Goal: Task Accomplishment & Management: Complete application form

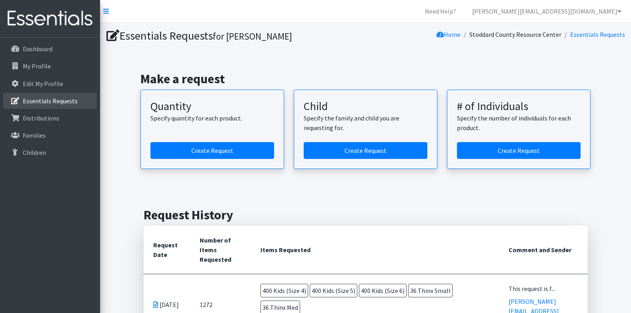
click at [44, 99] on p "Essentials Requests" at bounding box center [50, 101] width 55 height 8
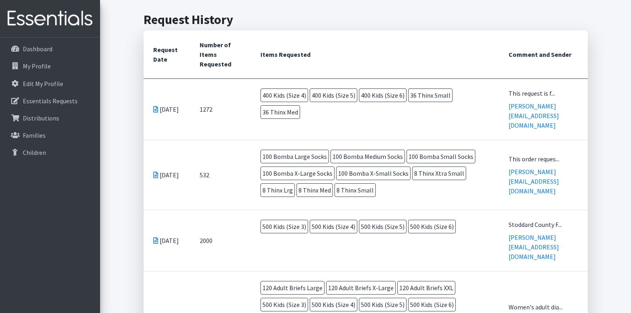
scroll to position [200, 0]
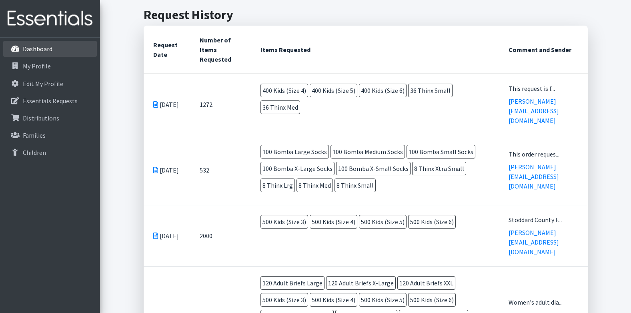
click at [54, 51] on link "Dashboard" at bounding box center [50, 49] width 94 height 16
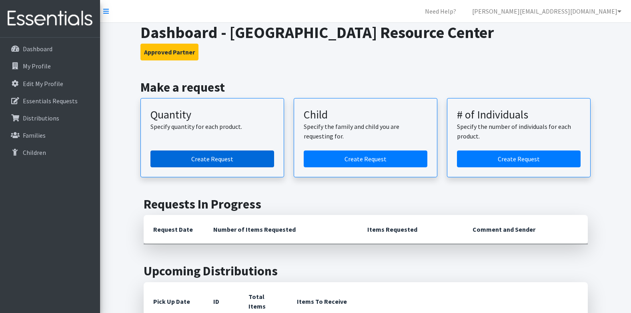
click at [203, 162] on link "Create Request" at bounding box center [212, 158] width 124 height 17
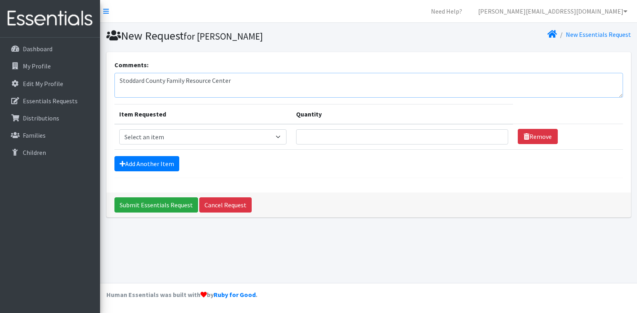
type textarea "Stoddard County Family Resource Center"
click at [156, 135] on select "Select an item Adult Briefs (x-small) Adult Briefs Large Adult Briefs X-Large A…" at bounding box center [202, 136] width 167 height 15
select select "360"
click at [119, 129] on select "Select an item Adult Briefs (x-small) Adult Briefs Large Adult Briefs X-Large A…" at bounding box center [202, 136] width 167 height 15
click at [381, 132] on input "Quantity" at bounding box center [402, 136] width 212 height 15
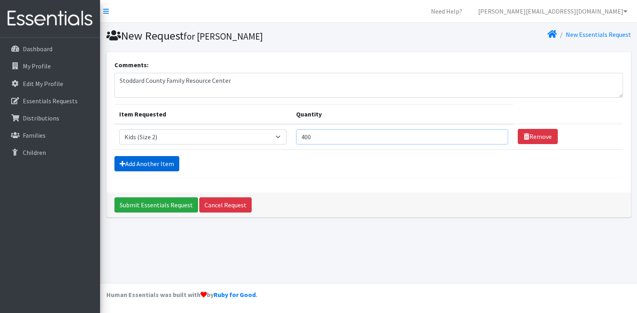
type input "400"
click at [166, 164] on link "Add Another Item" at bounding box center [146, 163] width 65 height 15
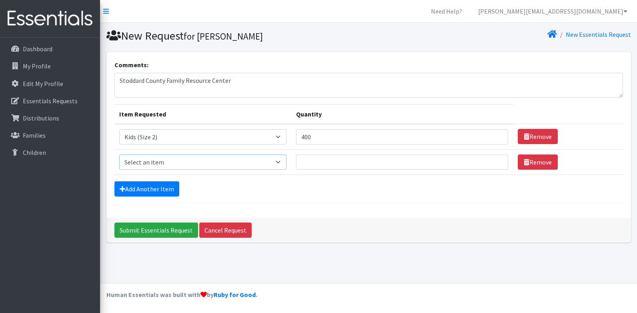
click at [162, 161] on select "Select an item Adult Briefs (x-small) Adult Briefs Large Adult Briefs X-Large A…" at bounding box center [202, 161] width 167 height 15
select select "335"
click at [119, 154] on select "Select an item Adult Briefs (x-small) Adult Briefs Large Adult Briefs X-Large A…" at bounding box center [202, 161] width 167 height 15
click at [370, 161] on input "Quantity" at bounding box center [402, 161] width 212 height 15
click at [138, 181] on link "Add Another Item" at bounding box center [146, 188] width 65 height 15
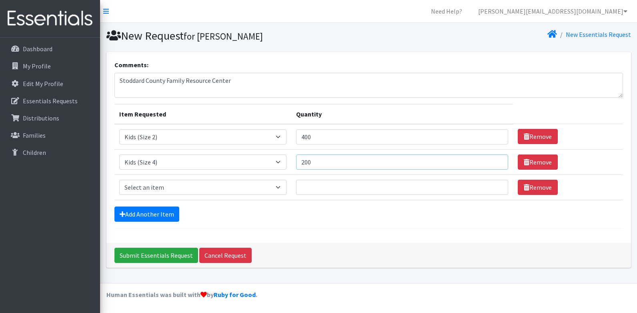
click at [319, 166] on input "200" at bounding box center [402, 161] width 212 height 15
type input "400"
click at [168, 185] on select "Select an item Adult Briefs (x-small) Adult Briefs Large Adult Briefs X-Large A…" at bounding box center [202, 187] width 167 height 15
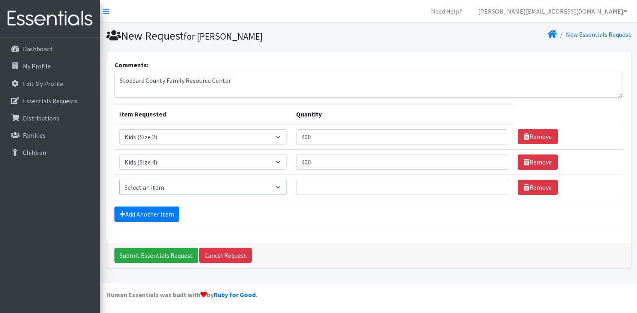
select select "336"
click at [119, 180] on select "Select an item Adult Briefs (x-small) Adult Briefs Large Adult Briefs X-Large A…" at bounding box center [202, 187] width 167 height 15
click at [156, 213] on link "Add Another Item" at bounding box center [146, 213] width 65 height 15
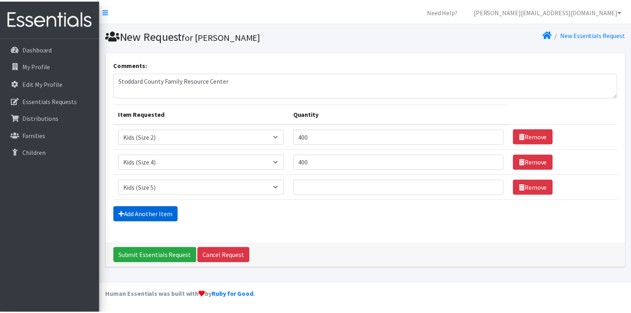
scroll to position [16, 0]
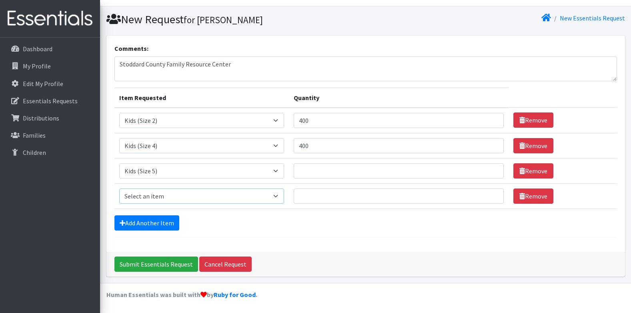
click at [156, 195] on select "Select an item Adult Briefs (x-small) Adult Briefs Large Adult Briefs X-Large A…" at bounding box center [201, 195] width 165 height 15
select select "338"
click at [119, 188] on select "Select an item Adult Briefs (x-small) Adult Briefs Large Adult Briefs X-Large A…" at bounding box center [201, 195] width 165 height 15
click at [319, 172] on input "Quantity" at bounding box center [398, 170] width 210 height 15
type input "400"
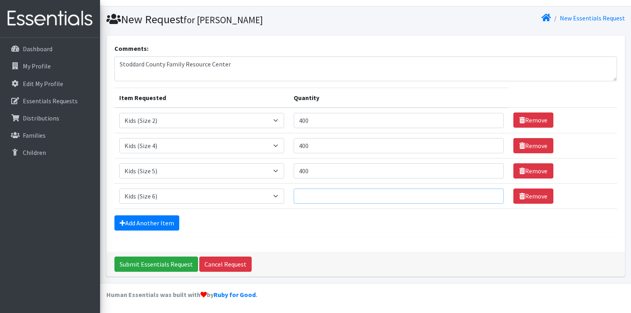
click at [325, 190] on input "Quantity" at bounding box center [398, 195] width 210 height 15
type input "400"
click at [138, 229] on link "Add Another Item" at bounding box center [146, 222] width 65 height 15
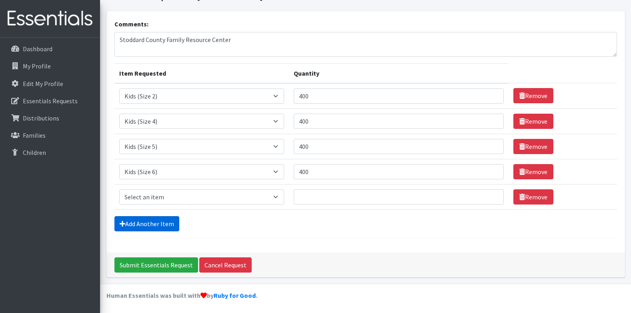
scroll to position [42, 0]
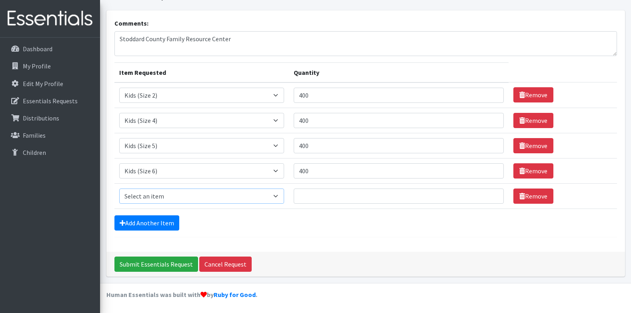
click at [147, 197] on select "Select an item Adult Briefs (x-small) Adult Briefs Large Adult Briefs X-Large A…" at bounding box center [201, 195] width 165 height 15
select select "15293"
click at [119, 188] on select "Select an item Adult Briefs (x-small) Adult Briefs Large Adult Briefs X-Large A…" at bounding box center [201, 195] width 165 height 15
click at [316, 197] on input "Quantity" at bounding box center [398, 195] width 210 height 15
type input "2"
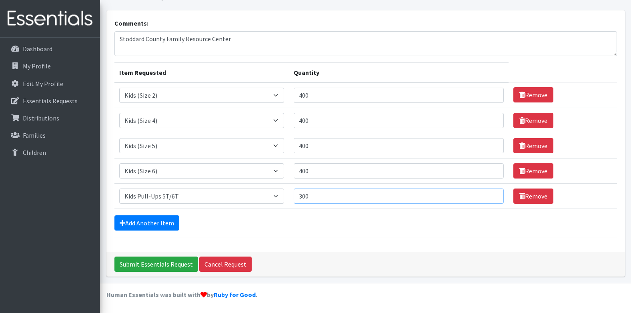
type input "300"
click at [299, 243] on div "Comments: Stoddard County Family Resource Center Item Requested Quantity Item R…" at bounding box center [365, 130] width 518 height 241
click at [149, 218] on link "Add Another Item" at bounding box center [146, 222] width 65 height 15
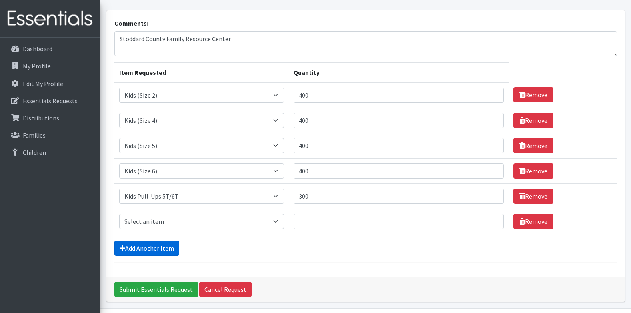
scroll to position [67, 0]
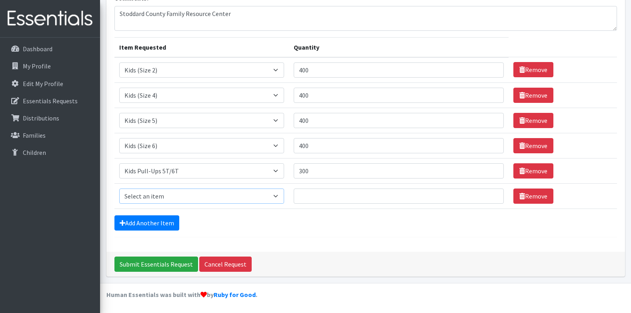
click at [284, 194] on select "Select an item Adult Briefs (x-small) Adult Briefs Large Adult Briefs X-Large A…" at bounding box center [201, 195] width 165 height 15
click at [291, 231] on form "Comments: Stoddard County Family Resource Center Item Requested Quantity Item R…" at bounding box center [365, 115] width 502 height 244
click at [529, 196] on link "Remove" at bounding box center [533, 195] width 40 height 15
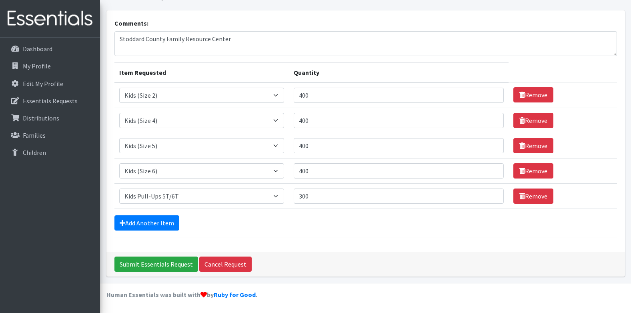
scroll to position [42, 0]
click at [336, 199] on input "300" at bounding box center [398, 195] width 210 height 15
click at [291, 233] on form "Comments: Stoddard County Family Resource Center Item Requested Quantity Item R…" at bounding box center [365, 127] width 502 height 219
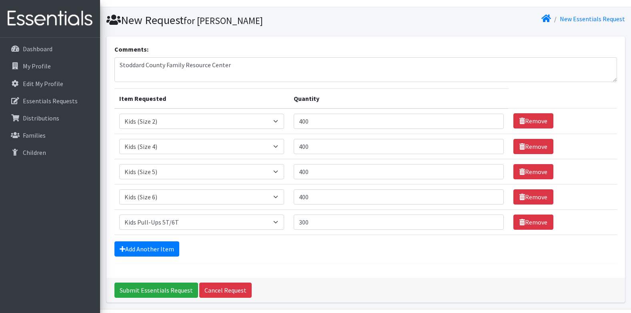
scroll to position [0, 0]
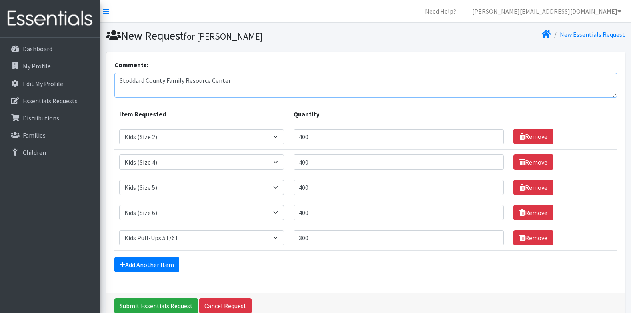
click at [246, 81] on textarea "Stoddard County Family Resource Center" at bounding box center [365, 85] width 502 height 25
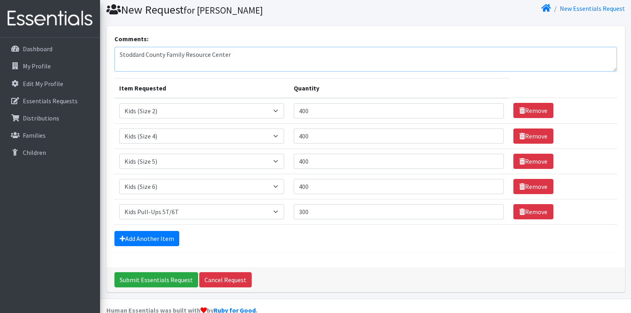
scroll to position [40, 0]
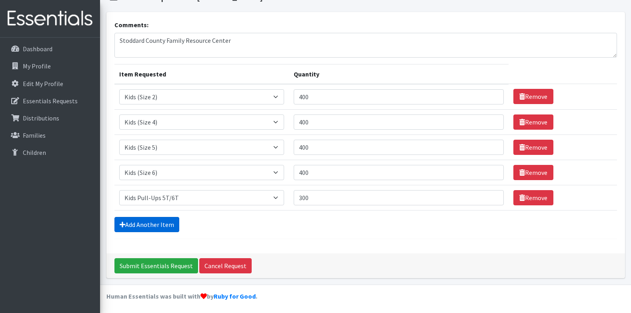
click at [146, 227] on link "Add Another Item" at bounding box center [146, 224] width 65 height 15
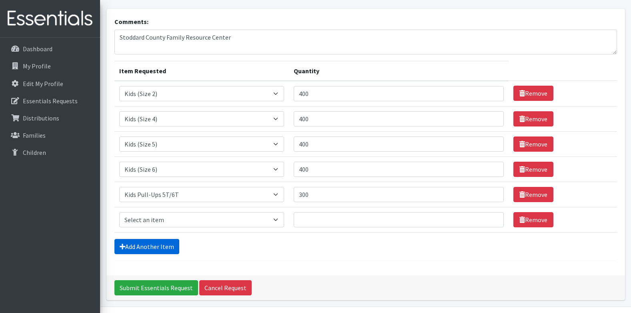
scroll to position [67, 0]
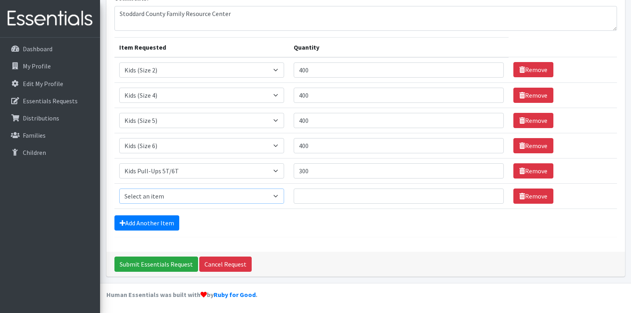
click at [148, 199] on select "Select an item Adult Briefs (x-small) Adult Briefs Large Adult Briefs X-Large A…" at bounding box center [201, 195] width 165 height 15
select select "14417"
click at [119, 188] on select "Select an item Adult Briefs (x-small) Adult Briefs Large Adult Briefs X-Large A…" at bounding box center [201, 195] width 165 height 15
click at [343, 201] on input "Quantity" at bounding box center [398, 195] width 210 height 15
type input "24"
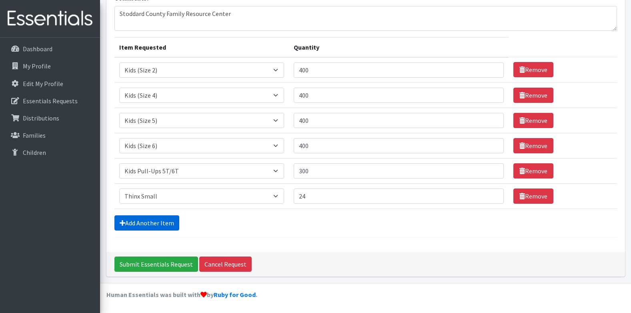
click at [150, 226] on link "Add Another Item" at bounding box center [146, 222] width 65 height 15
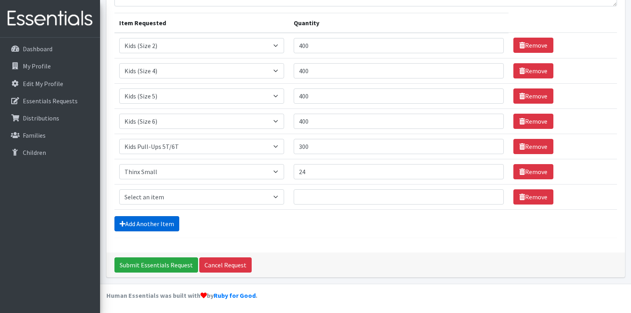
scroll to position [92, 0]
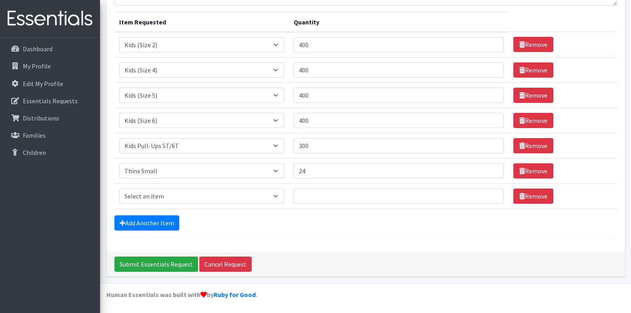
click at [144, 187] on td "Item Requested Select an item Adult Briefs (x-small) Adult Briefs Large Adult B…" at bounding box center [201, 195] width 175 height 25
click at [144, 191] on select "Select an item Adult Briefs (x-small) Adult Briefs Large Adult Briefs X-Large A…" at bounding box center [201, 195] width 165 height 15
select select "14416"
click at [119, 188] on select "Select an item Adult Briefs (x-small) Adult Briefs Large Adult Briefs X-Large A…" at bounding box center [201, 195] width 165 height 15
click at [357, 191] on input "Quantity" at bounding box center [398, 195] width 210 height 15
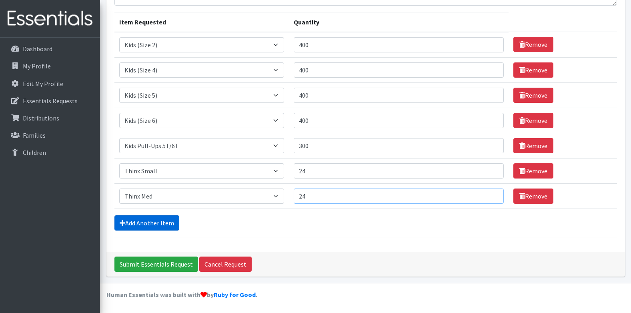
type input "24"
click at [143, 228] on link "Add Another Item" at bounding box center [146, 222] width 65 height 15
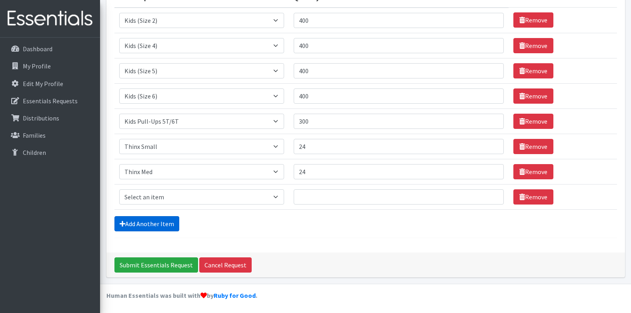
scroll to position [117, 0]
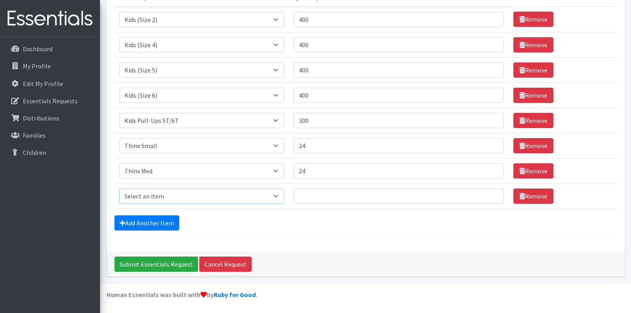
click at [152, 197] on select "Select an item Adult Briefs (x-small) Adult Briefs Large Adult Briefs X-Large A…" at bounding box center [201, 195] width 165 height 15
click at [302, 223] on div "Add Another Item" at bounding box center [365, 222] width 502 height 15
click at [540, 199] on link "Remove" at bounding box center [533, 195] width 40 height 15
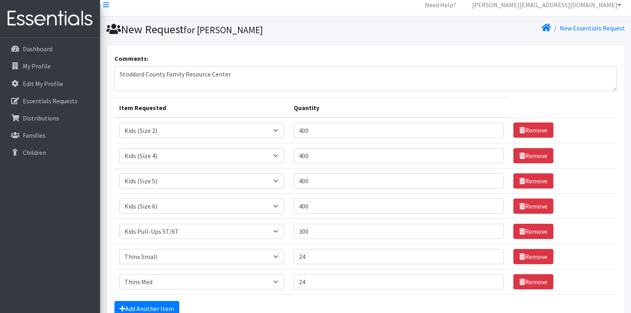
scroll to position [0, 0]
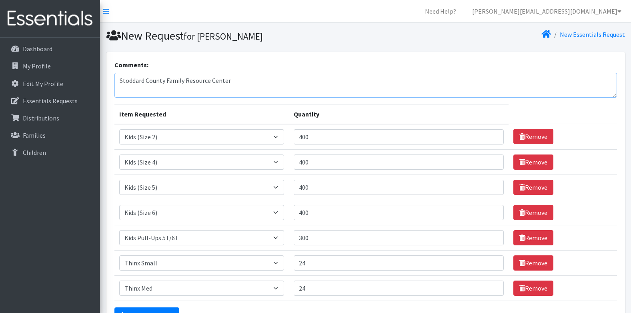
click at [264, 82] on textarea "Stoddard County Family Resource Center" at bounding box center [365, 85] width 502 height 25
click at [379, 79] on textarea "Stoddard County Family Resource Center. We are also needing Adult Thinx in size…" at bounding box center [365, 85] width 502 height 25
click at [432, 83] on textarea "Stoddard County Family Resource Center. We are also needing Adult Thinx in size…" at bounding box center [365, 85] width 502 height 25
click at [517, 83] on textarea "Stoddard County Family Resource Center. We are also needing Adult Thinx in size…" at bounding box center [365, 85] width 502 height 25
click at [319, 96] on textarea "Stoddard County Family Resource Center. We are also needing Adult Thinx in size…" at bounding box center [365, 85] width 502 height 25
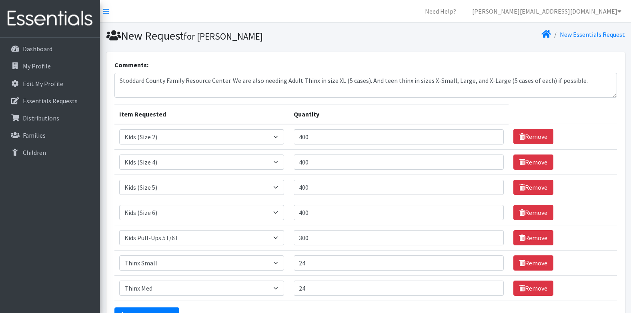
click at [372, 98] on form "Comments: Stoddard County Family Resource Center. We are also needing Adult Thi…" at bounding box center [365, 194] width 502 height 269
click at [346, 79] on textarea "Stoddard County Family Resource Center. We are also needing Adult Thinx in size…" at bounding box center [365, 85] width 502 height 25
click at [468, 108] on th "Quantity" at bounding box center [398, 114] width 219 height 20
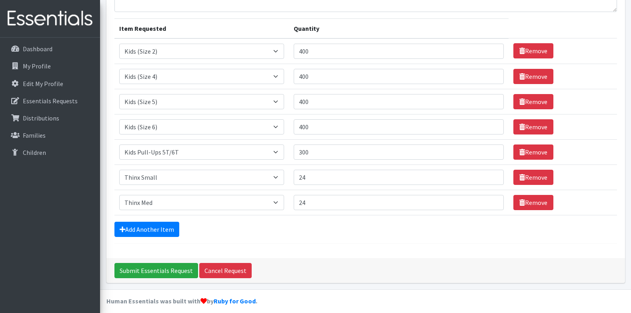
scroll to position [92, 0]
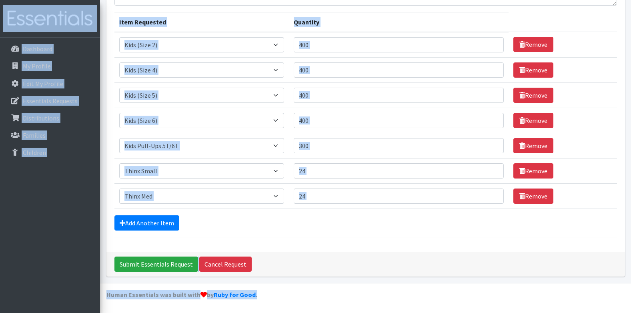
click at [317, 208] on td "Quantity 24" at bounding box center [398, 195] width 219 height 25
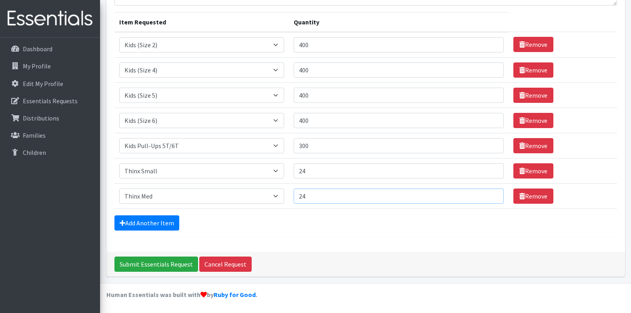
scroll to position [0, 0]
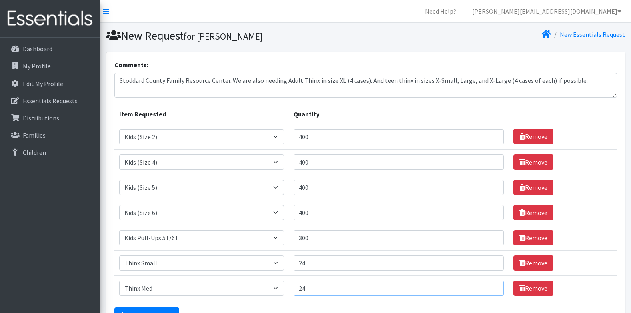
drag, startPoint x: 421, startPoint y: 192, endPoint x: 123, endPoint y: -24, distance: 368.2
click at [123, 0] on html "Need Help? carolyn@nmcfamilyresourcecenter.com My Co-Workers My Profile Logout …" at bounding box center [315, 202] width 631 height 405
click at [174, 92] on textarea "Stoddard County Family Resource Center. We are also needing Adult Thinx in size…" at bounding box center [365, 85] width 502 height 25
click at [174, 106] on th "Item Requested" at bounding box center [201, 114] width 175 height 20
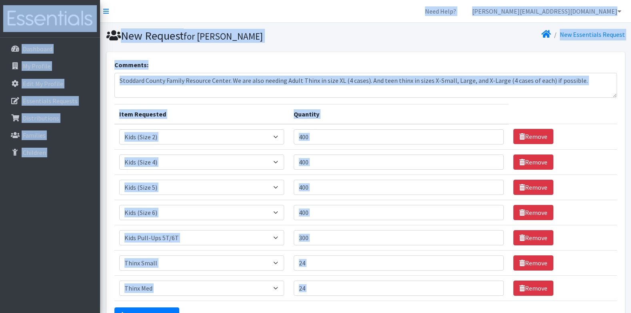
copy div "Need Help? carolyn@nmcfamilyresourcecenter.com My Co-Workers My Profile Logout …"
click at [216, 57] on div "Comments: Stoddard County Family Resource Center. We are also needing Adult Thi…" at bounding box center [365, 197] width 518 height 291
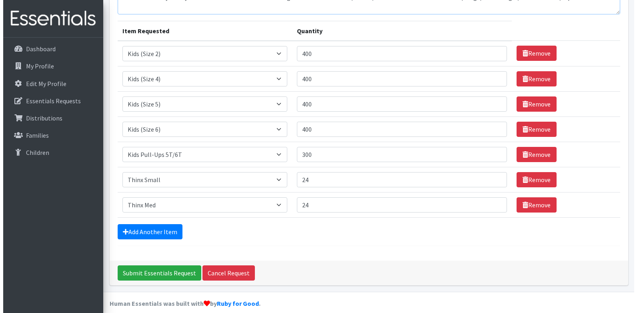
scroll to position [92, 0]
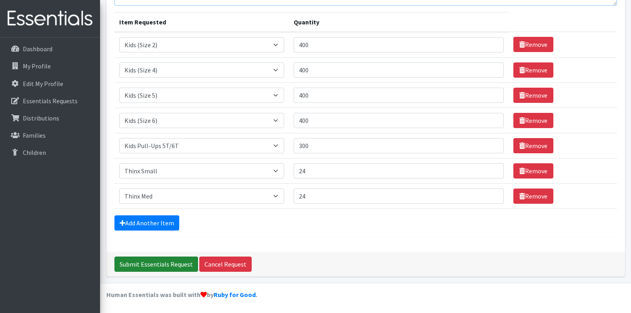
type textarea "Stoddard County Family Resource Center. We are also needing Adult Thinx in size…"
click at [163, 270] on input "Submit Essentials Request" at bounding box center [156, 263] width 84 height 15
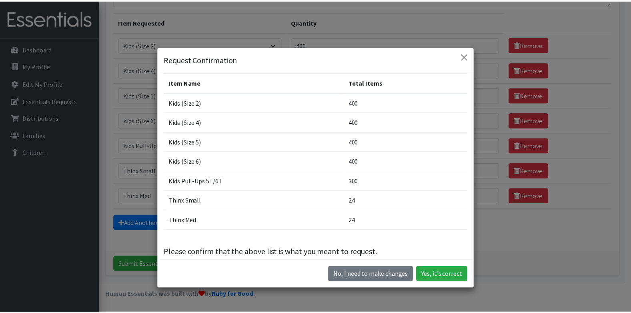
scroll to position [0, 0]
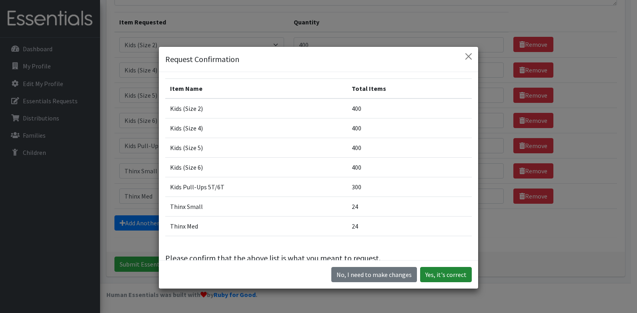
click at [434, 278] on button "Yes, it's correct" at bounding box center [446, 274] width 52 height 15
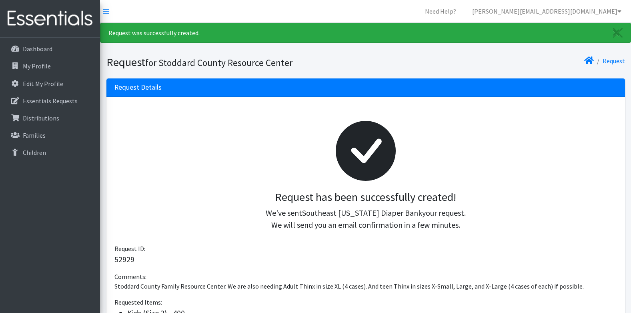
scroll to position [178, 0]
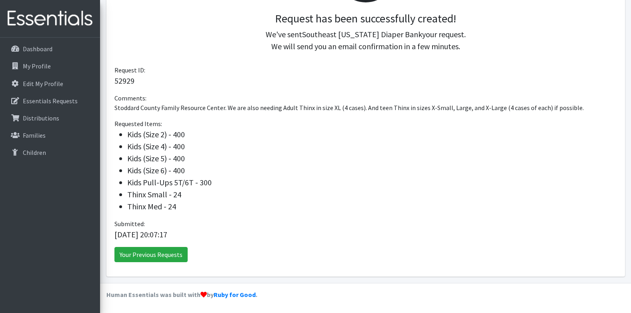
drag, startPoint x: 206, startPoint y: 237, endPoint x: 115, endPoint y: 67, distance: 192.5
click at [115, 67] on div "Request has been successfully created! We've sent Southeast [US_STATE] Diaper B…" at bounding box center [365, 97] width 518 height 358
copy div "Request ID: 52929 Comments: Stoddard County Family Resource Center. We are also…"
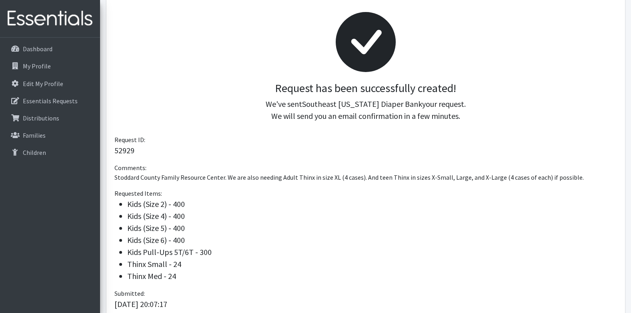
scroll to position [0, 0]
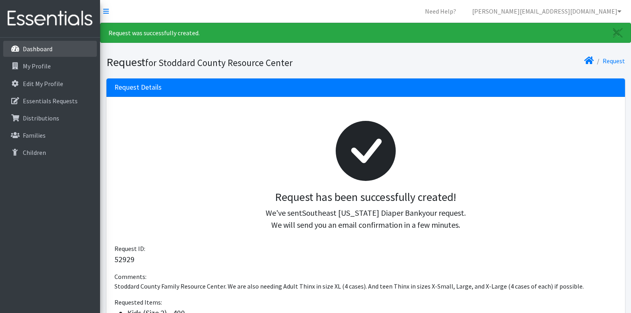
click at [37, 48] on p "Dashboard" at bounding box center [38, 49] width 30 height 8
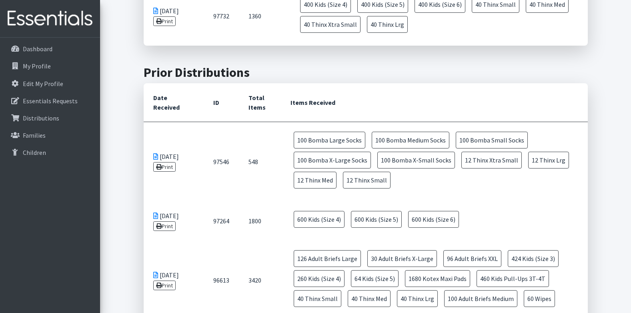
scroll to position [400, 0]
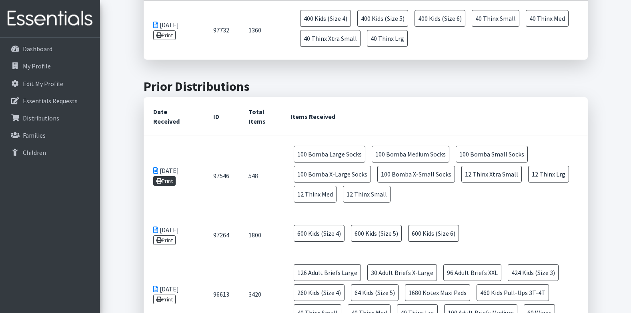
click at [160, 179] on icon at bounding box center [159, 181] width 6 height 6
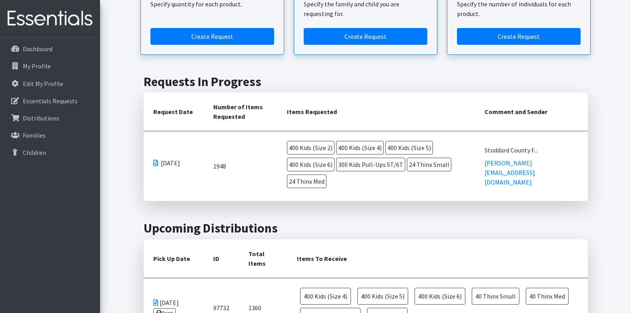
scroll to position [0, 0]
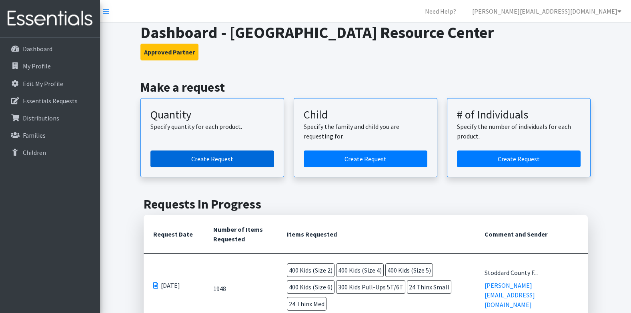
click at [229, 158] on link "Create Request" at bounding box center [212, 158] width 124 height 17
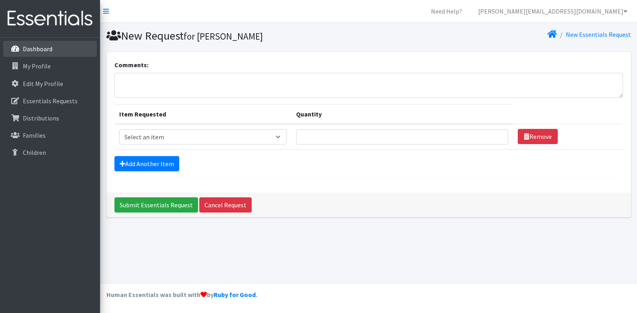
click at [40, 47] on p "Dashboard" at bounding box center [38, 49] width 30 height 8
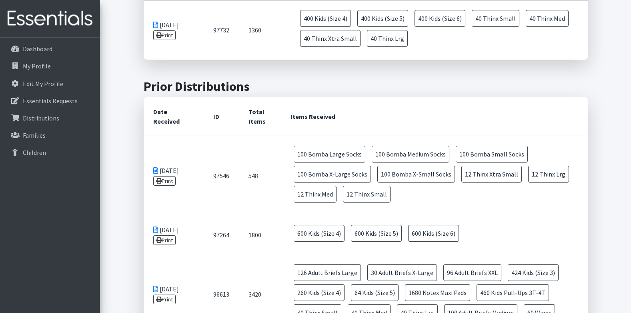
scroll to position [440, 0]
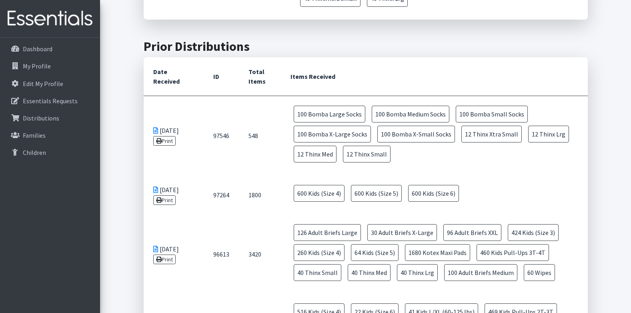
click at [188, 125] on td "[DATE] Print" at bounding box center [174, 136] width 60 height 80
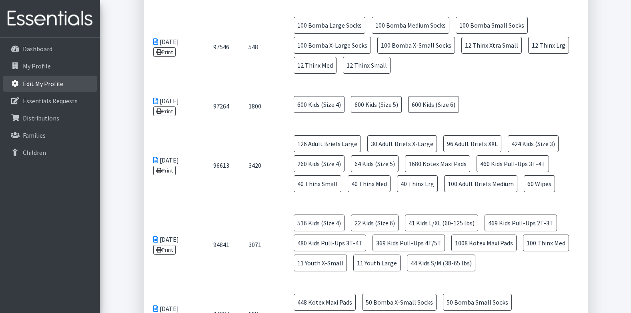
scroll to position [520, 0]
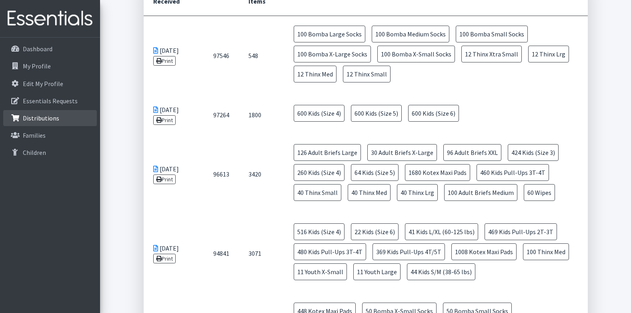
click at [38, 121] on p "Distributions" at bounding box center [41, 118] width 36 height 8
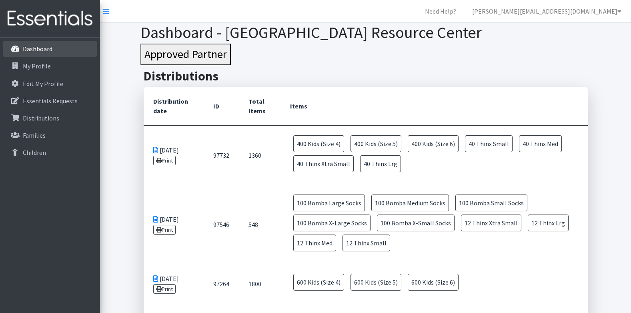
click at [42, 49] on p "Dashboard" at bounding box center [38, 49] width 30 height 8
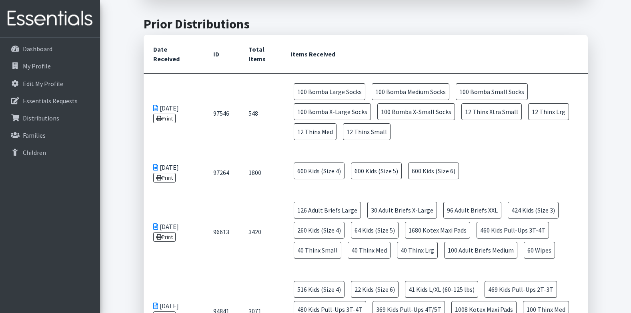
scroll to position [440, 0]
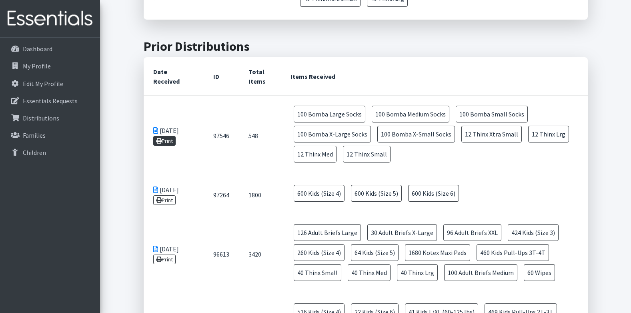
click at [164, 143] on link "Print" at bounding box center [164, 141] width 23 height 10
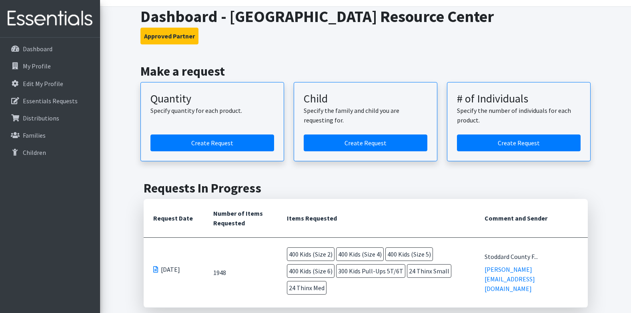
scroll to position [0, 0]
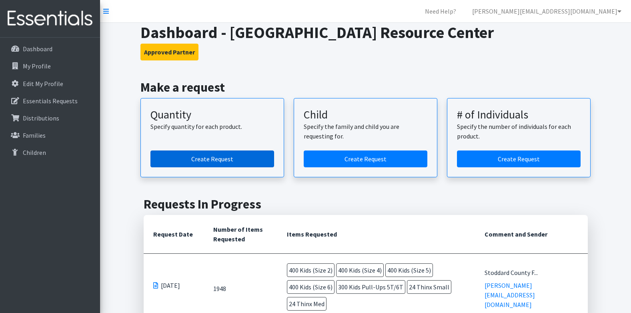
click at [200, 162] on link "Create Request" at bounding box center [212, 158] width 124 height 17
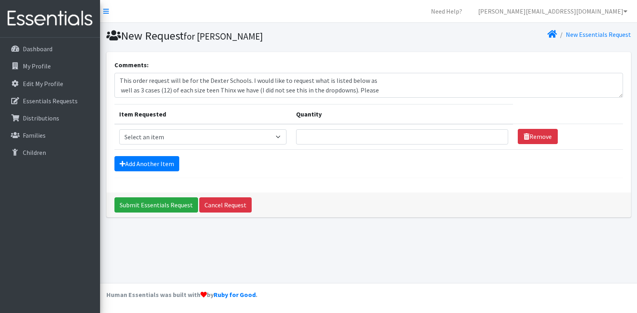
click at [119, 89] on textarea "This order request will be for the Dexter Schools. I would like to request what…" at bounding box center [368, 85] width 508 height 25
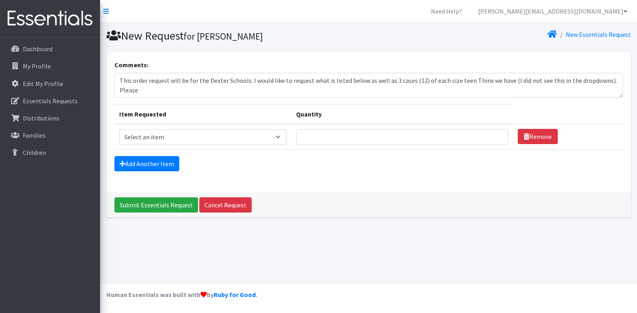
click at [119, 89] on textarea "This order request will be for the Dexter Schools. I would like to request what…" at bounding box center [368, 85] width 508 height 25
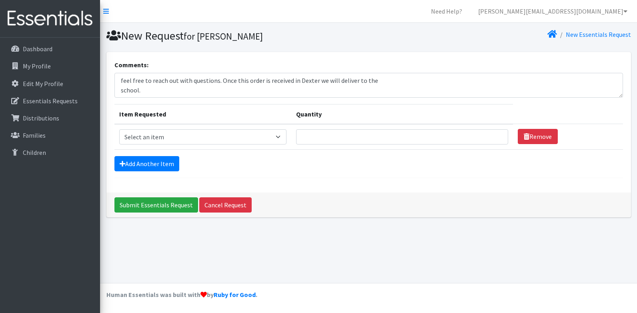
click at [120, 82] on textarea "This order request will be for the Dexter Schools. I would like to request what…" at bounding box center [368, 85] width 508 height 25
click at [119, 92] on textarea "This order request will be for the Dexter Schools. I would like to request what…" at bounding box center [368, 85] width 508 height 25
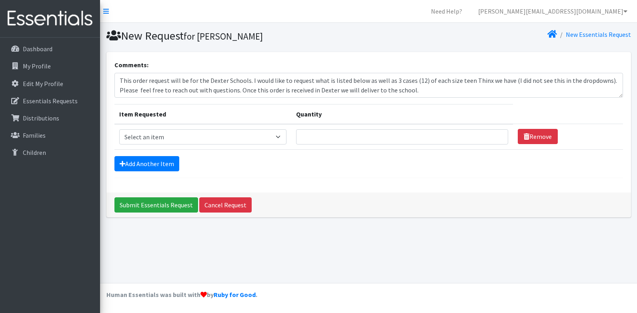
scroll to position [0, 0]
type textarea "This order request will be for the Dexter Schools. I would like to request what…"
click at [217, 134] on select "Select an item Adult Briefs (x-small) Adult Briefs Large Adult Briefs X-Large A…" at bounding box center [202, 136] width 167 height 15
select select "14305"
click at [119, 129] on select "Select an item Adult Briefs (x-small) Adult Briefs Large Adult Briefs X-Large A…" at bounding box center [202, 136] width 167 height 15
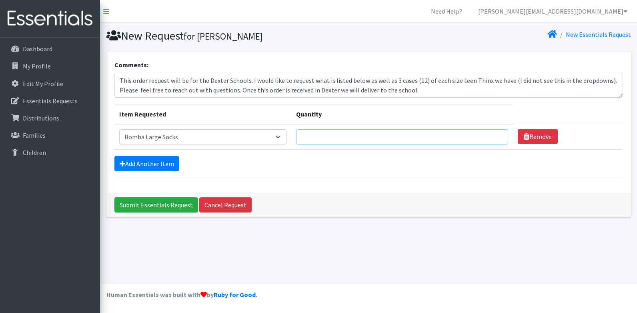
click at [321, 139] on input "Quantity" at bounding box center [402, 136] width 212 height 15
type input "100"
click at [120, 159] on link "Add Another Item" at bounding box center [146, 163] width 65 height 15
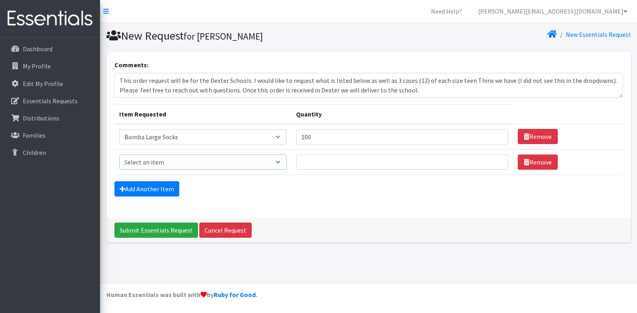
click at [160, 166] on select "Select an item Adult Briefs (x-small) Adult Briefs Large Adult Briefs X-Large A…" at bounding box center [202, 161] width 167 height 15
select select "14302"
click at [119, 154] on select "Select an item Adult Briefs (x-small) Adult Briefs Large Adult Briefs X-Large A…" at bounding box center [202, 161] width 167 height 15
click at [368, 166] on input "Quantity" at bounding box center [402, 161] width 212 height 15
type input "100"
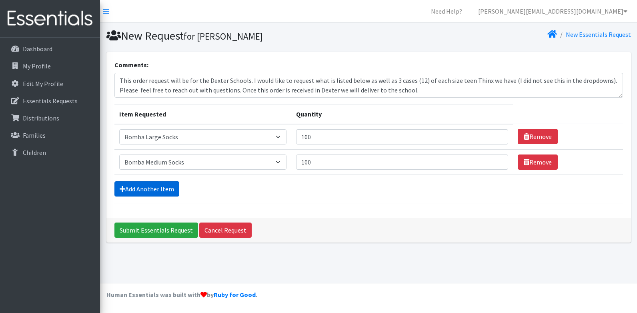
click at [136, 188] on link "Add Another Item" at bounding box center [146, 188] width 65 height 15
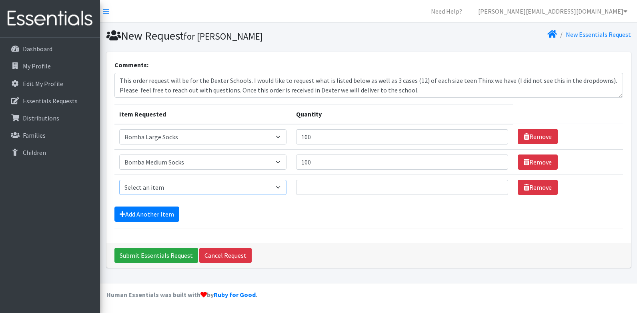
click at [150, 192] on select "Select an item Adult Briefs (x-small) Adult Briefs Large Adult Briefs X-Large A…" at bounding box center [202, 187] width 167 height 15
select select "14304"
click at [119, 180] on select "Select an item Adult Briefs (x-small) Adult Briefs Large Adult Briefs X-Large A…" at bounding box center [202, 187] width 167 height 15
click at [159, 211] on link "Add Another Item" at bounding box center [146, 213] width 65 height 15
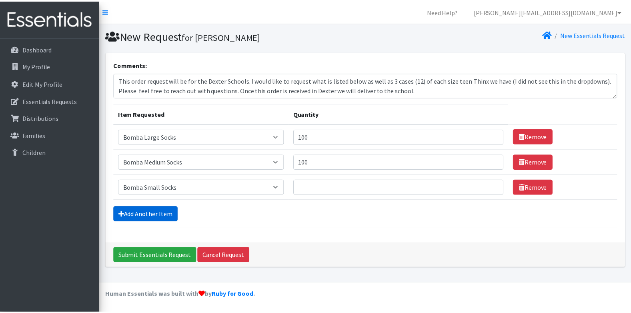
scroll to position [16, 0]
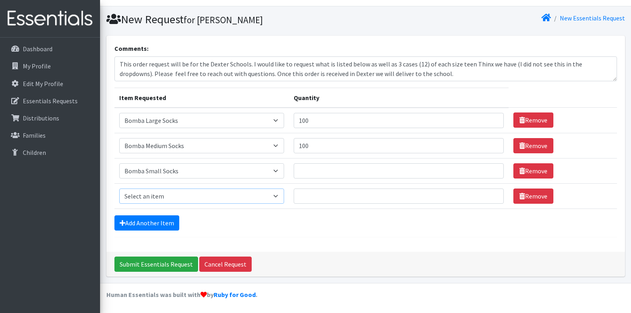
click at [159, 198] on select "Select an item Adult Briefs (x-small) Adult Briefs Large Adult Briefs X-Large A…" at bounding box center [201, 195] width 165 height 15
select select "14297"
click at [119, 188] on select "Select an item Adult Briefs (x-small) Adult Briefs Large Adult Briefs X-Large A…" at bounding box center [201, 195] width 165 height 15
click at [143, 225] on link "Add Another Item" at bounding box center [146, 222] width 65 height 15
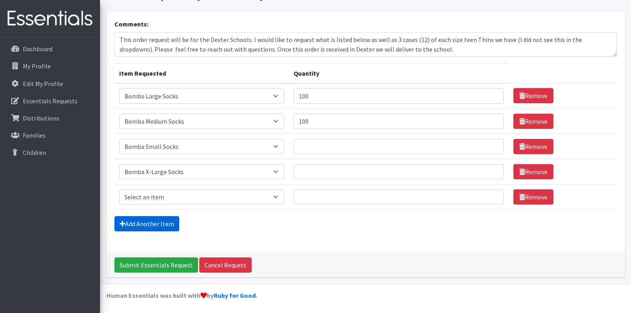
scroll to position [42, 0]
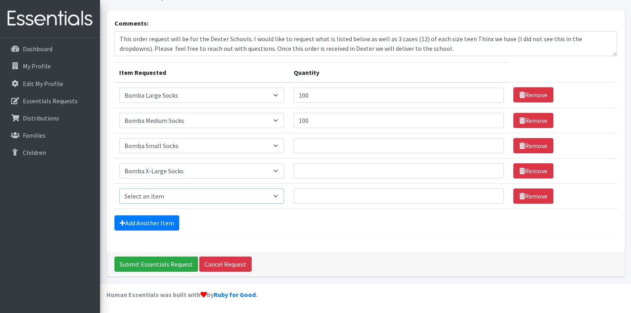
click at [152, 195] on select "Select an item Adult Briefs (x-small) Adult Briefs Large Adult Briefs X-Large A…" at bounding box center [201, 195] width 165 height 15
select select "14299"
click at [119, 188] on select "Select an item Adult Briefs (x-small) Adult Briefs Large Adult Briefs X-Large A…" at bounding box center [201, 195] width 165 height 15
click at [163, 225] on link "Add Another Item" at bounding box center [146, 222] width 65 height 15
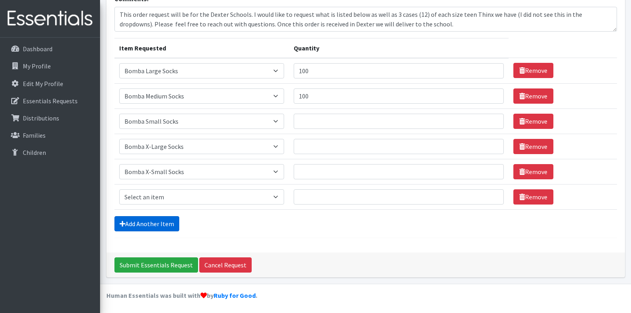
scroll to position [67, 0]
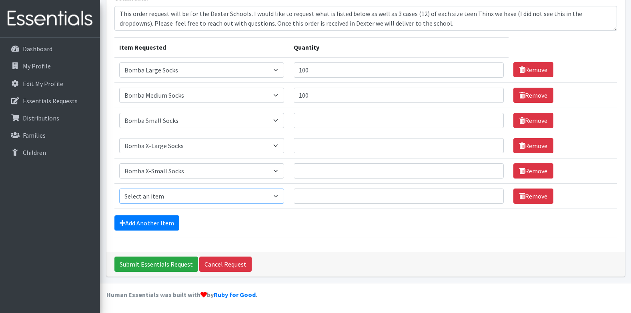
click at [160, 191] on select "Select an item Adult Briefs (x-small) Adult Briefs Large Adult Briefs X-Large A…" at bounding box center [201, 195] width 165 height 15
select select "14418"
click at [119, 188] on select "Select an item Adult Briefs (x-small) Adult Briefs Large Adult Briefs X-Large A…" at bounding box center [201, 195] width 165 height 15
click at [150, 225] on link "Add Another Item" at bounding box center [146, 222] width 65 height 15
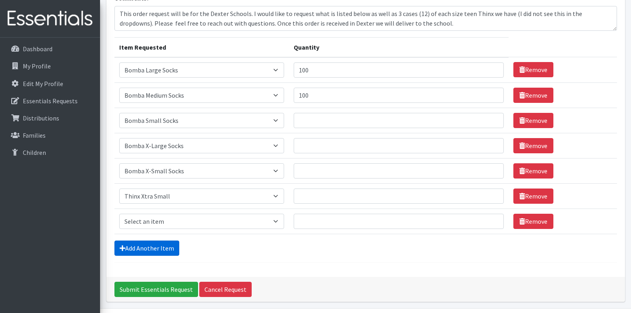
scroll to position [92, 0]
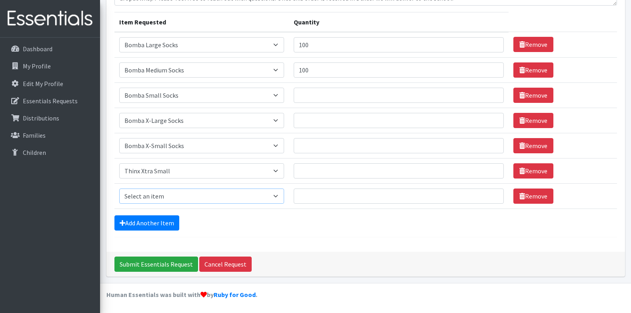
click at [153, 201] on select "Select an item Adult Briefs (x-small) Adult Briefs Large Adult Briefs X-Large A…" at bounding box center [201, 195] width 165 height 15
select select "14416"
click at [119, 188] on select "Select an item Adult Briefs (x-small) Adult Briefs Large Adult Briefs X-Large A…" at bounding box center [201, 195] width 165 height 15
click at [147, 226] on link "Add Another Item" at bounding box center [146, 222] width 65 height 15
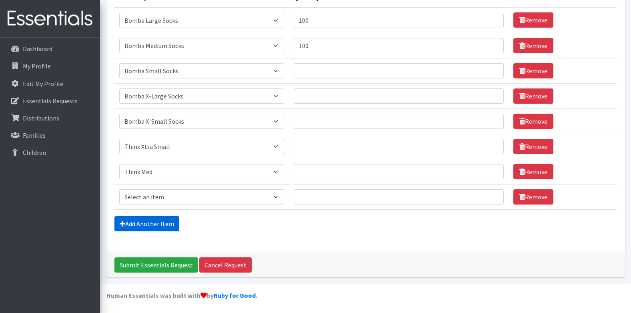
scroll to position [117, 0]
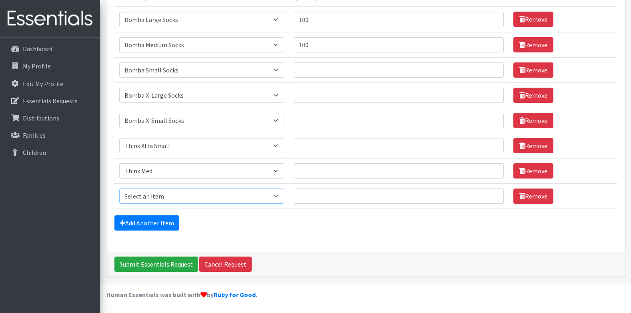
click at [153, 196] on select "Select an item Adult Briefs (x-small) Adult Briefs Large Adult Briefs X-Large A…" at bounding box center [201, 195] width 165 height 15
select select "14417"
click at [119, 188] on select "Select an item Adult Briefs (x-small) Adult Briefs Large Adult Briefs X-Large A…" at bounding box center [201, 195] width 165 height 15
click at [150, 225] on link "Add Another Item" at bounding box center [146, 222] width 65 height 15
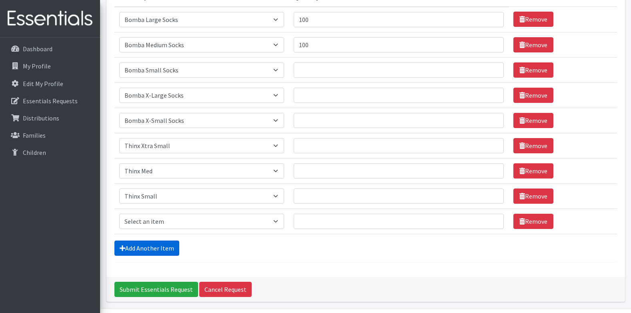
scroll to position [142, 0]
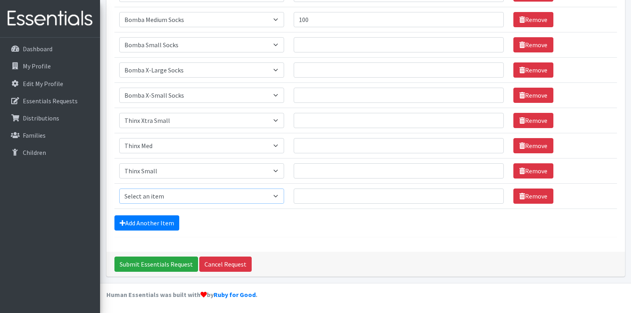
click at [150, 192] on select "Select an item Adult Briefs (x-small) Adult Briefs Large Adult Briefs X-Large A…" at bounding box center [201, 195] width 165 height 15
select select "14415"
click at [119, 188] on select "Select an item Adult Briefs (x-small) Adult Briefs Large Adult Briefs X-Large A…" at bounding box center [201, 195] width 165 height 15
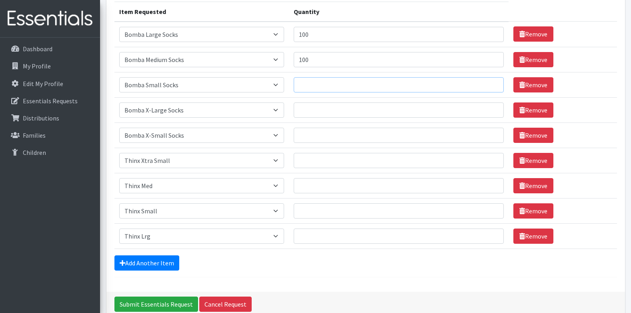
click at [323, 83] on input "Quantity" at bounding box center [398, 84] width 210 height 15
type input "100"
click at [333, 112] on input "Quantity" at bounding box center [398, 109] width 210 height 15
type input "100"
click at [331, 134] on input "Quantity" at bounding box center [398, 135] width 210 height 15
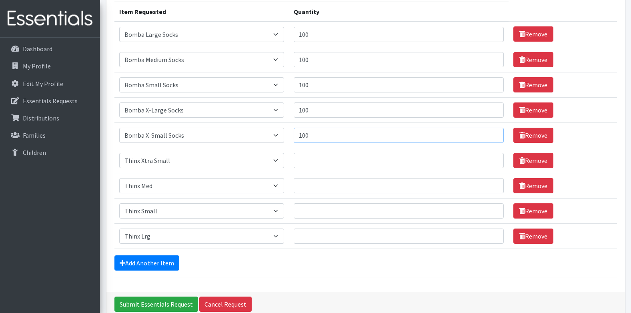
type input "100"
click at [331, 158] on input "Quantity" at bounding box center [398, 160] width 210 height 15
type input "12"
click at [325, 187] on input "Quantity" at bounding box center [398, 185] width 210 height 15
type input "12"
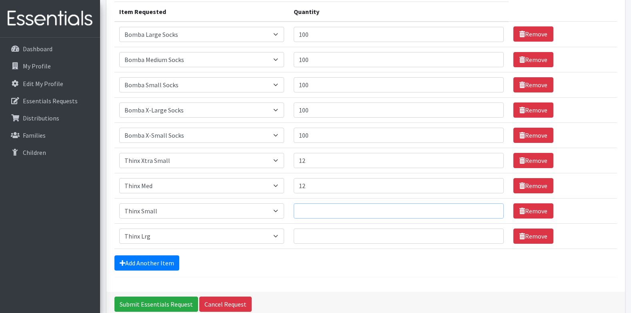
click at [315, 211] on input "Quantity" at bounding box center [398, 210] width 210 height 15
type input "12"
click at [317, 234] on input "Quantity" at bounding box center [398, 235] width 210 height 15
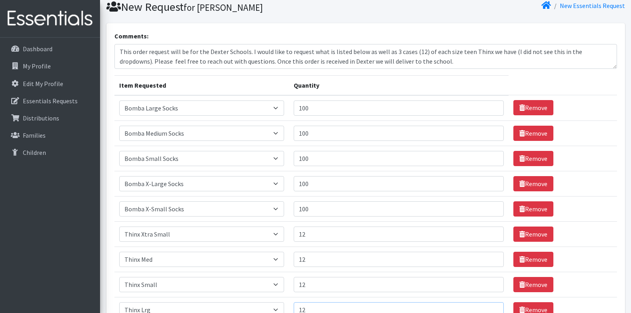
scroll to position [0, 0]
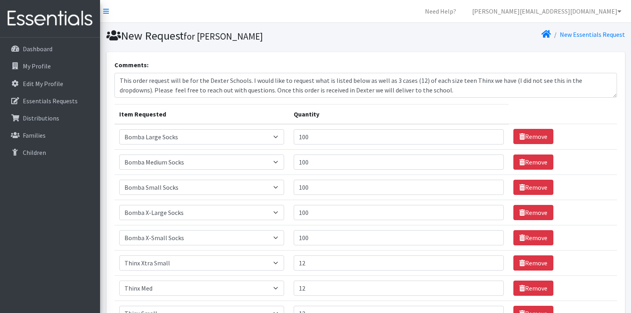
type input "12"
click at [120, 82] on textarea "This order request will be for the Dexter Schools. I would like to request what…" at bounding box center [365, 85] width 502 height 25
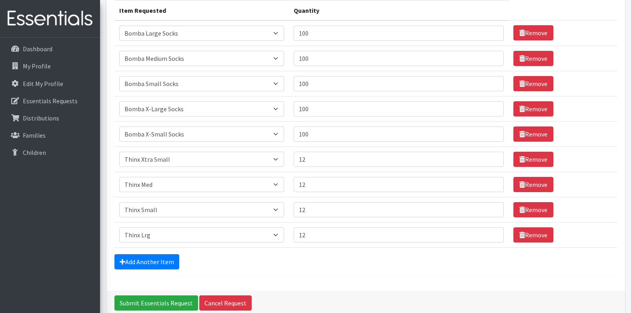
scroll to position [142, 0]
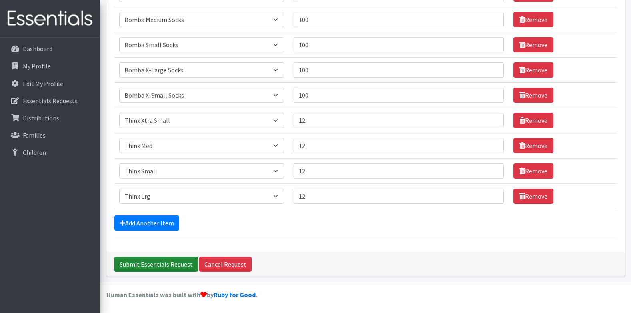
type textarea "***Repeat order. This order request will be for the Dexter Schools. I would lik…"
click at [153, 264] on input "Submit Essentials Request" at bounding box center [156, 263] width 84 height 15
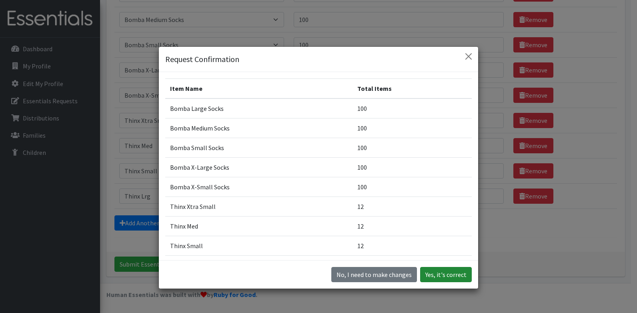
click at [437, 273] on button "Yes, it's correct" at bounding box center [446, 274] width 52 height 15
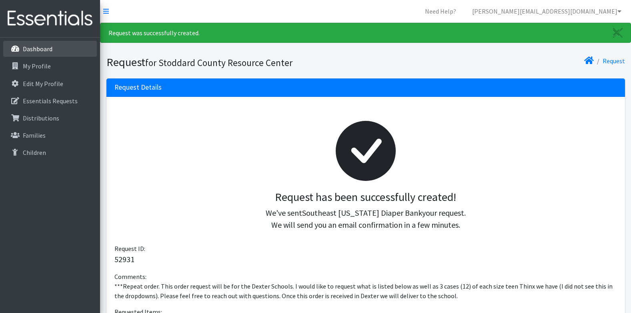
click at [39, 46] on p "Dashboard" at bounding box center [38, 49] width 30 height 8
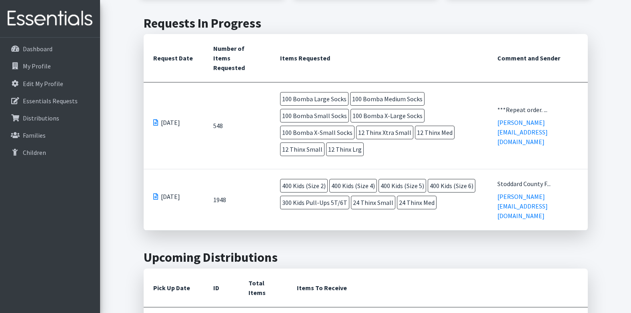
scroll to position [160, 0]
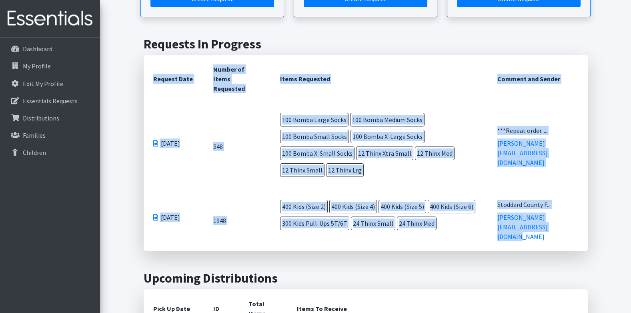
drag, startPoint x: 582, startPoint y: 235, endPoint x: 152, endPoint y: 72, distance: 459.2
click at [152, 72] on table "Request Date Number of Items Requested Items Requested Comment and Sender 10/07…" at bounding box center [366, 153] width 444 height 196
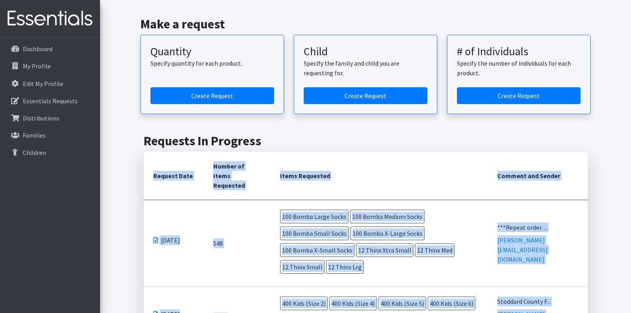
scroll to position [40, 0]
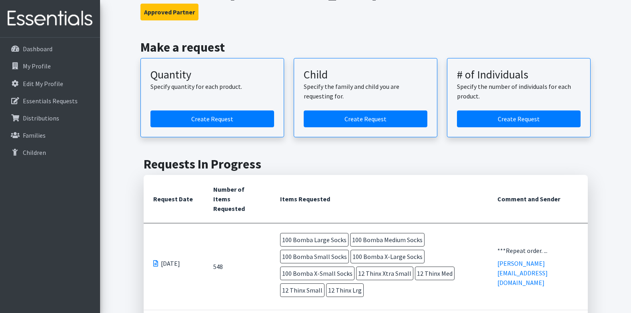
click at [43, 115] on p "Distributions" at bounding box center [41, 118] width 36 height 8
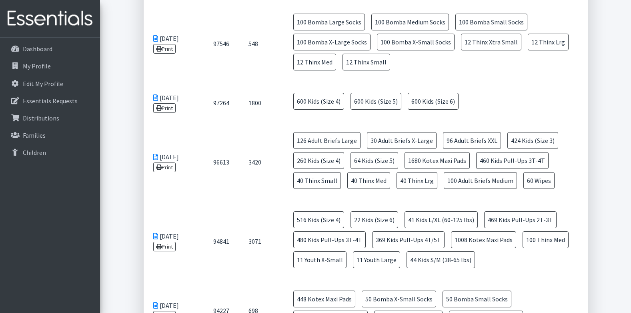
scroll to position [200, 0]
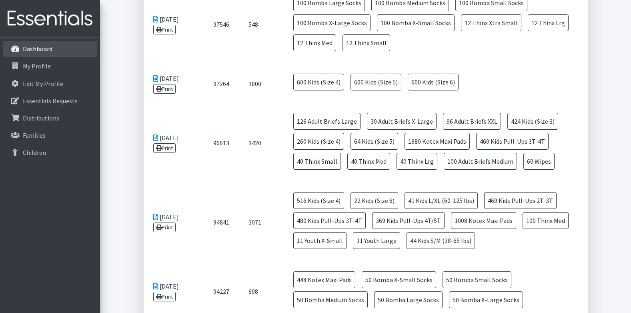
click at [49, 49] on p "Dashboard" at bounding box center [38, 49] width 30 height 8
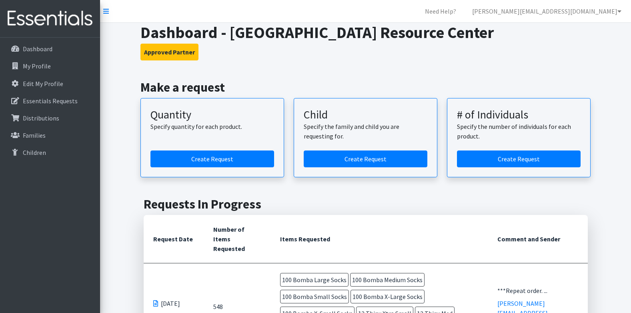
scroll to position [160, 0]
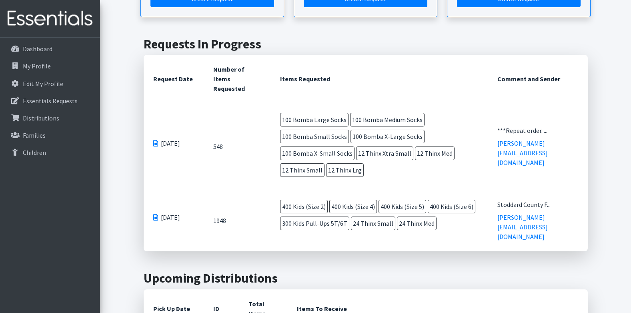
click at [154, 142] on span at bounding box center [155, 143] width 5 height 6
click at [166, 143] on span "[DATE]" at bounding box center [170, 143] width 19 height 10
click at [180, 145] on span "[DATE]" at bounding box center [170, 143] width 19 height 10
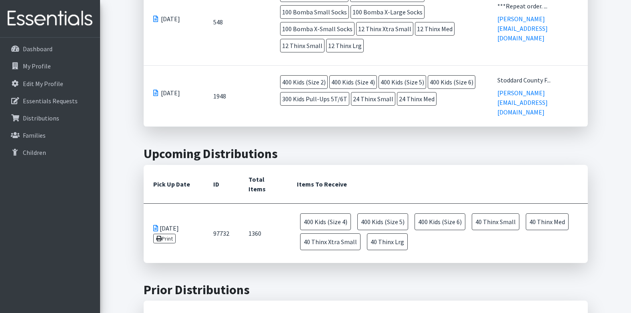
scroll to position [280, 0]
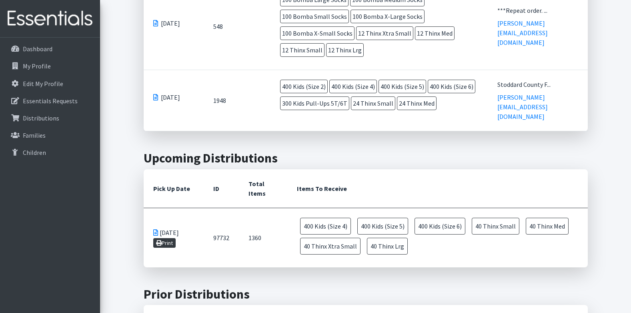
click at [172, 248] on link "Print" at bounding box center [164, 243] width 23 height 10
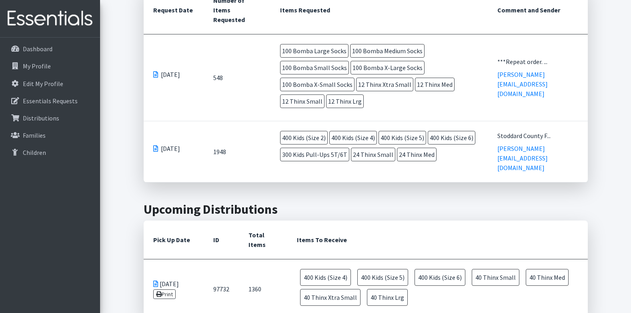
scroll to position [200, 0]
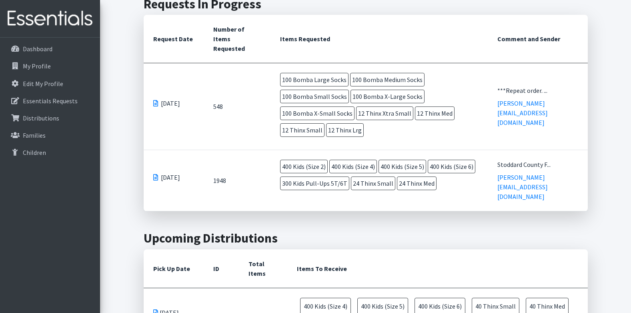
drag, startPoint x: 589, startPoint y: 219, endPoint x: 434, endPoint y: 131, distance: 178.9
click at [434, 131] on section "Requests In Progress Request Date Number of Items Requested Items Requested Com…" at bounding box center [365, 103] width 450 height 215
drag, startPoint x: 434, startPoint y: 131, endPoint x: 503, endPoint y: 142, distance: 70.5
click at [503, 142] on td "***Repeat order. ... [PERSON_NAME][EMAIL_ADDRESS][DOMAIN_NAME]" at bounding box center [537, 106] width 100 height 87
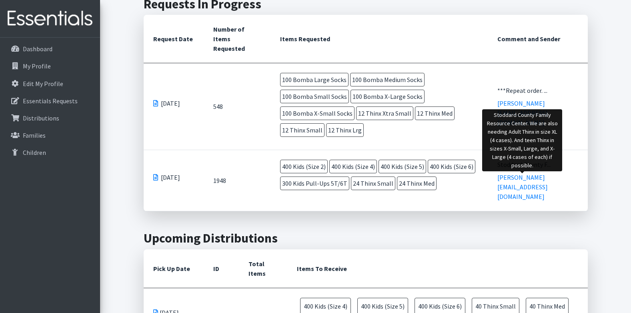
click at [506, 169] on div "Stoddard County F..." at bounding box center [537, 165] width 81 height 10
click at [511, 169] on div "Stoddard County F..." at bounding box center [537, 165] width 81 height 10
drag, startPoint x: 511, startPoint y: 177, endPoint x: 505, endPoint y: 147, distance: 30.5
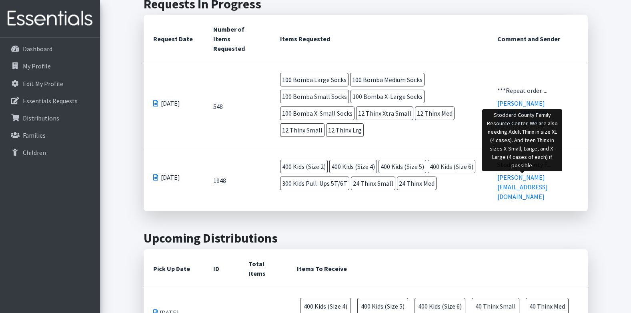
click at [505, 147] on div "Stoddard County Family Resource Center. We are also needing Adult Thinx in size…" at bounding box center [522, 140] width 80 height 62
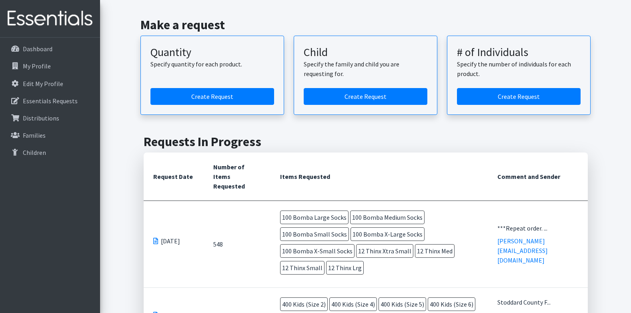
scroll to position [40, 0]
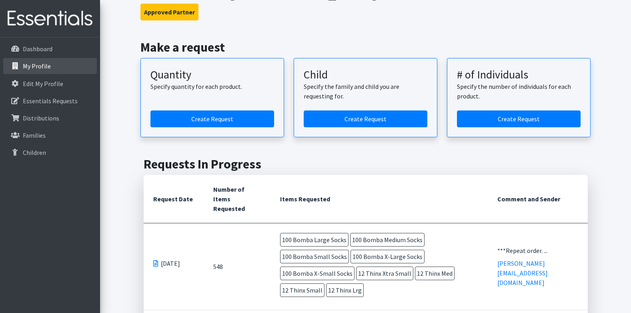
click at [48, 66] on p "My Profile" at bounding box center [37, 66] width 28 height 8
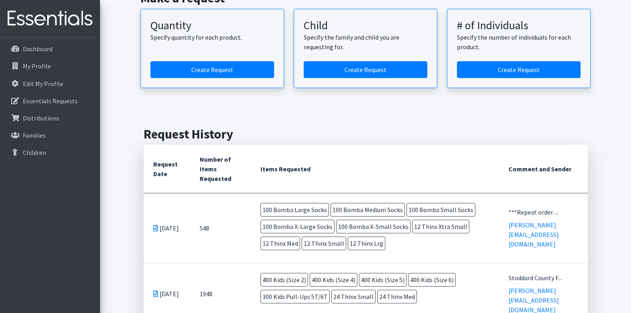
scroll to position [80, 0]
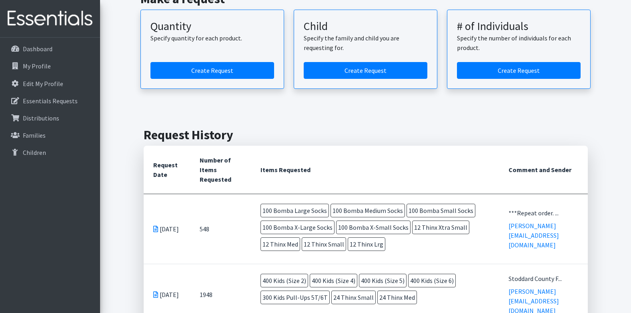
click at [153, 232] on icon at bounding box center [155, 229] width 5 height 6
click at [45, 118] on p "Distributions" at bounding box center [41, 118] width 36 height 8
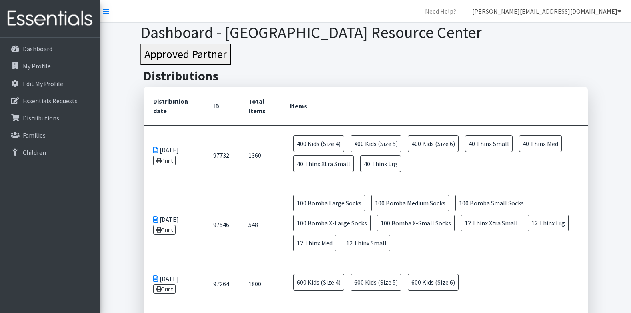
click at [612, 17] on link "[PERSON_NAME][EMAIL_ADDRESS][DOMAIN_NAME]" at bounding box center [546, 11] width 162 height 16
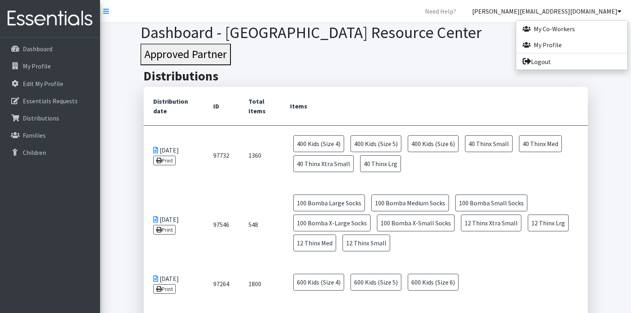
click at [401, 72] on h2 "Distributions" at bounding box center [366, 75] width 444 height 15
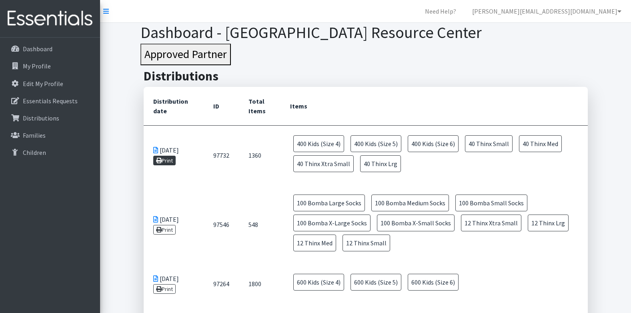
click at [171, 161] on link "Print" at bounding box center [164, 161] width 23 height 10
click at [62, 102] on p "Essentials Requests" at bounding box center [50, 101] width 55 height 8
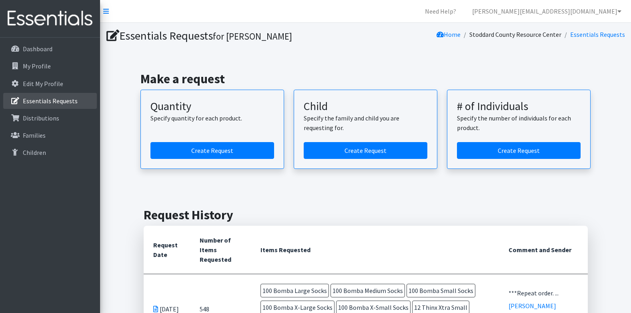
click at [46, 104] on p "Essentials Requests" at bounding box center [50, 101] width 55 height 8
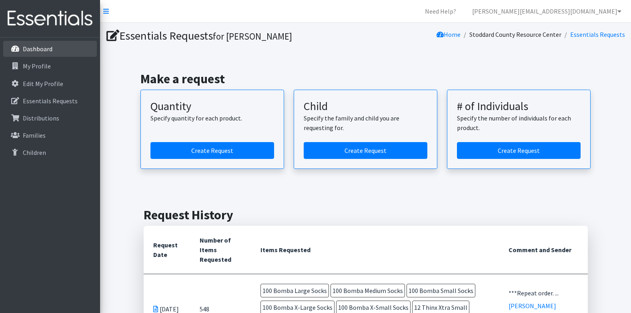
click at [54, 43] on link "Dashboard" at bounding box center [50, 49] width 94 height 16
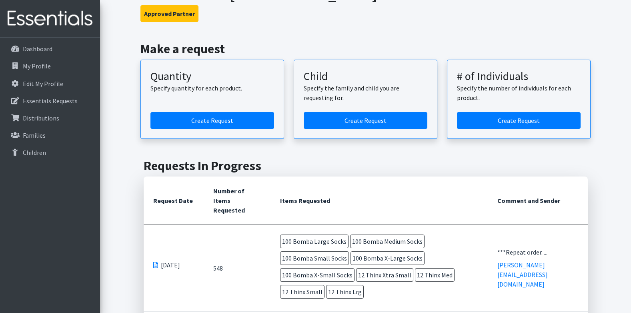
scroll to position [120, 0]
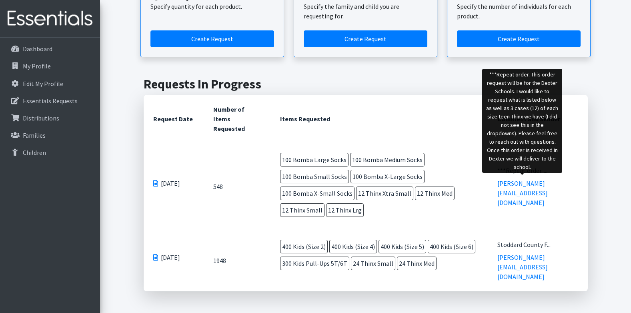
click at [499, 175] on div "***Repeat order. ..." at bounding box center [537, 171] width 81 height 10
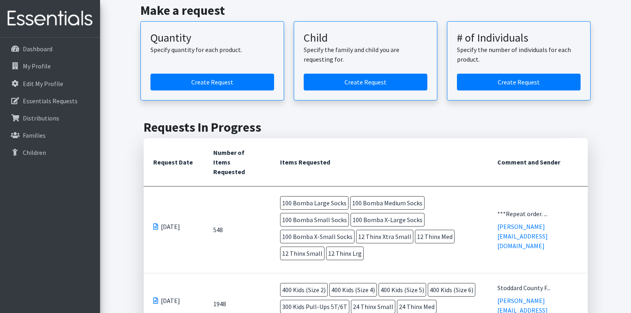
scroll to position [80, 0]
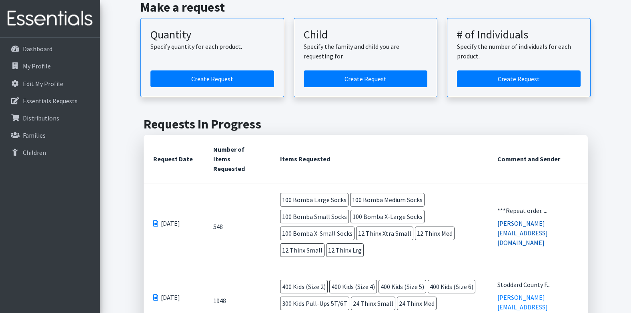
click at [513, 233] on link "[PERSON_NAME][EMAIL_ADDRESS][DOMAIN_NAME]" at bounding box center [522, 232] width 50 height 27
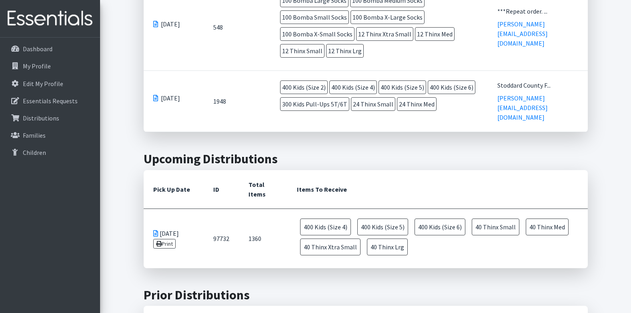
scroll to position [280, 0]
